Goal: Check status: Check status

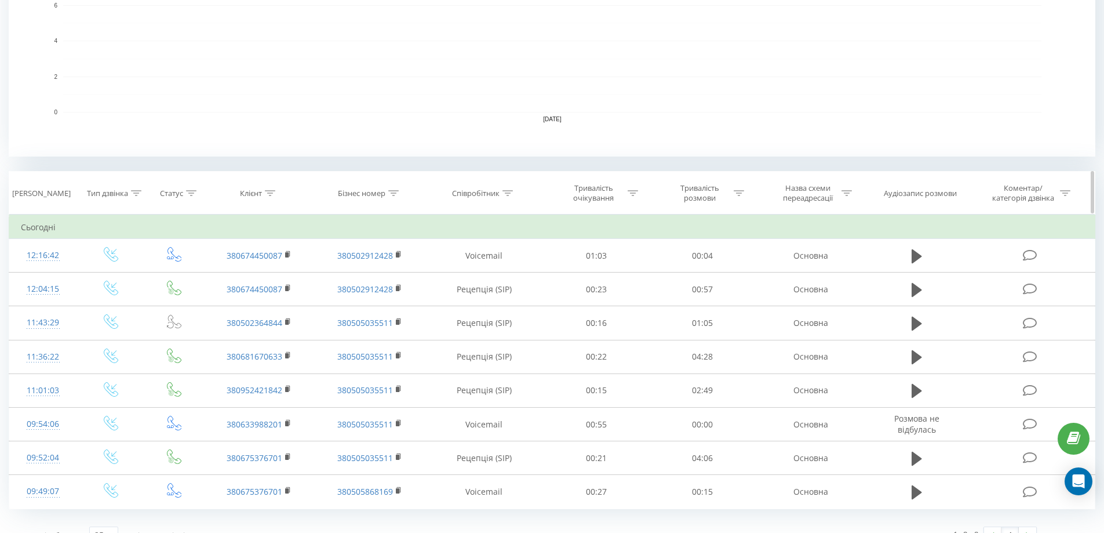
scroll to position [349, 0]
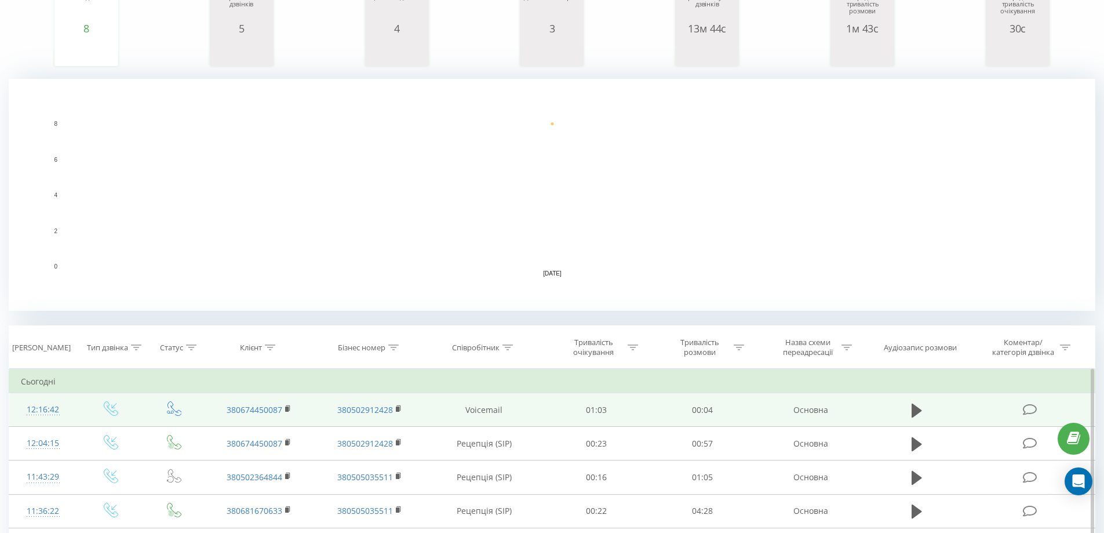
scroll to position [348, 0]
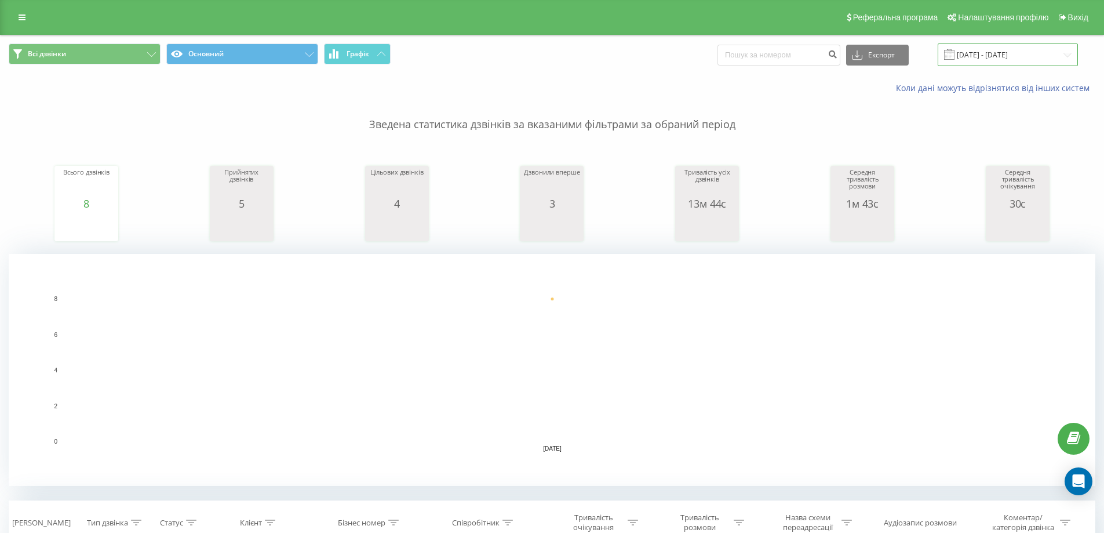
click at [1005, 45] on input "[DATE] - [DATE]" at bounding box center [1008, 54] width 140 height 23
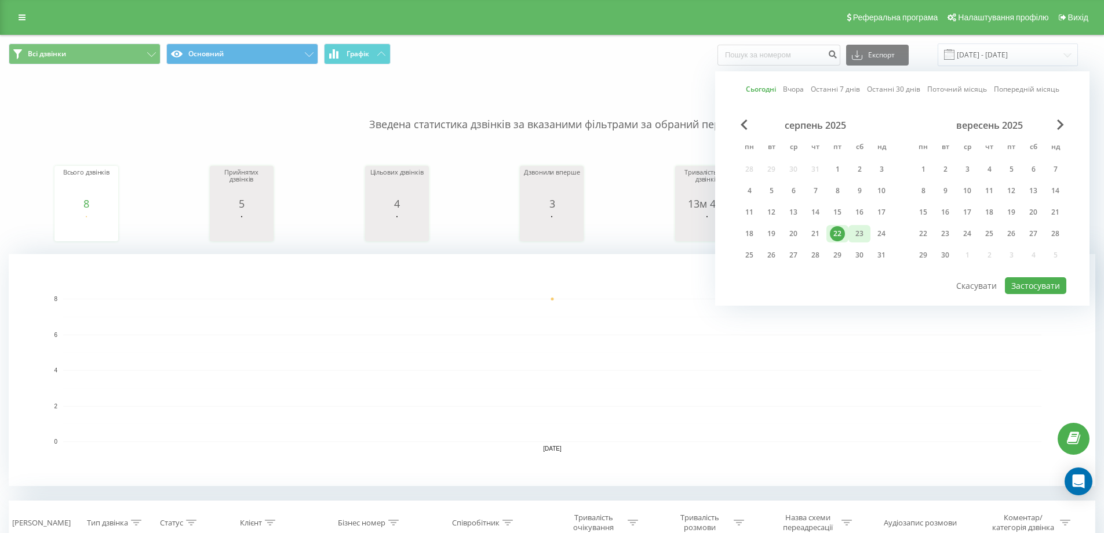
click at [854, 228] on div "23" at bounding box center [859, 233] width 15 height 15
click at [818, 233] on div "21" at bounding box center [815, 233] width 15 height 15
click at [1034, 290] on button "Застосувати" at bounding box center [1035, 285] width 61 height 17
type input "21.08.2025 - 23.08.2025"
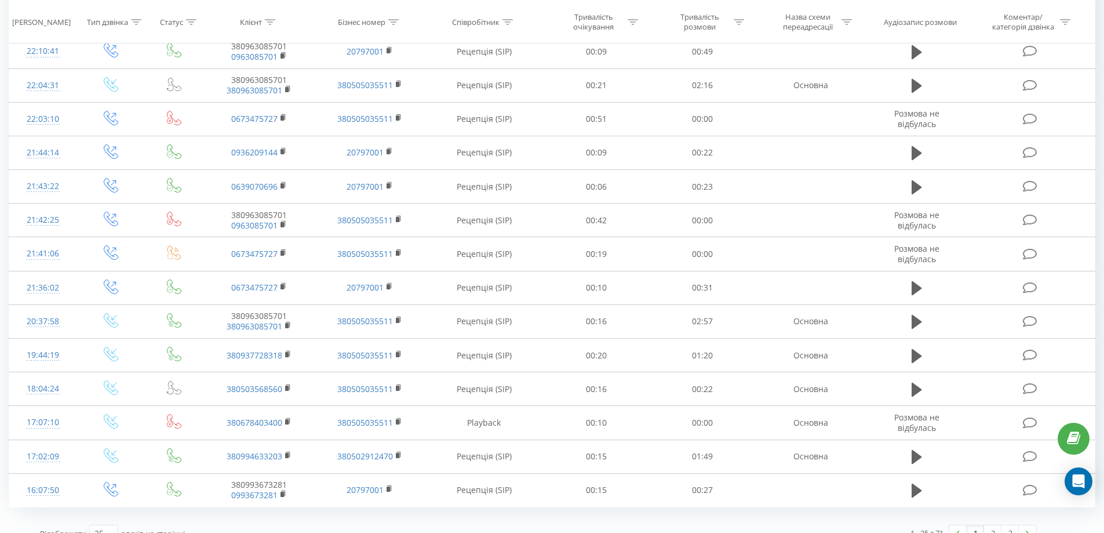
scroll to position [946, 0]
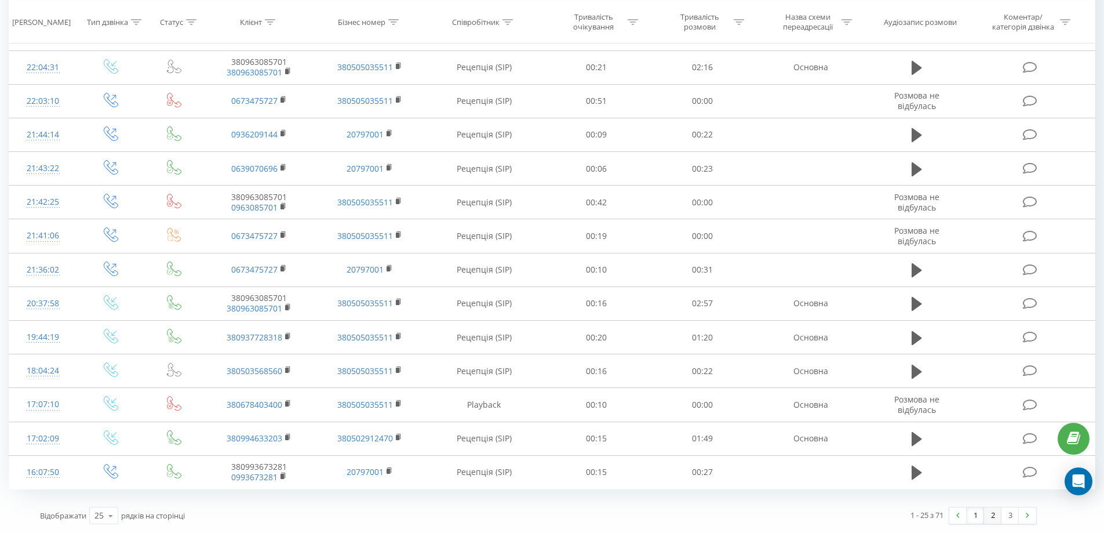
click at [995, 517] on link "2" at bounding box center [992, 515] width 17 height 16
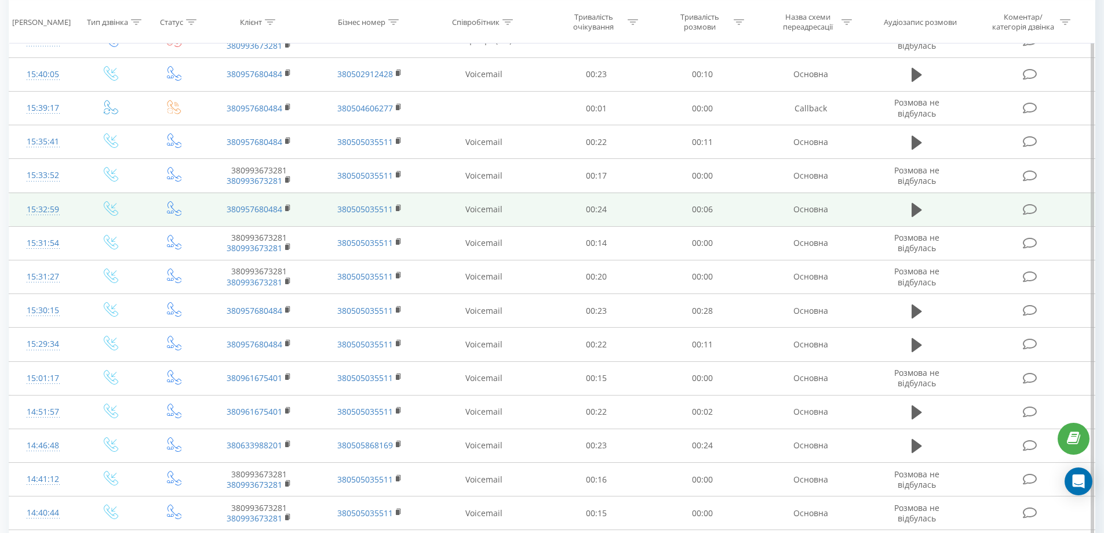
scroll to position [703, 0]
